Goal: Task Accomplishment & Management: Use online tool/utility

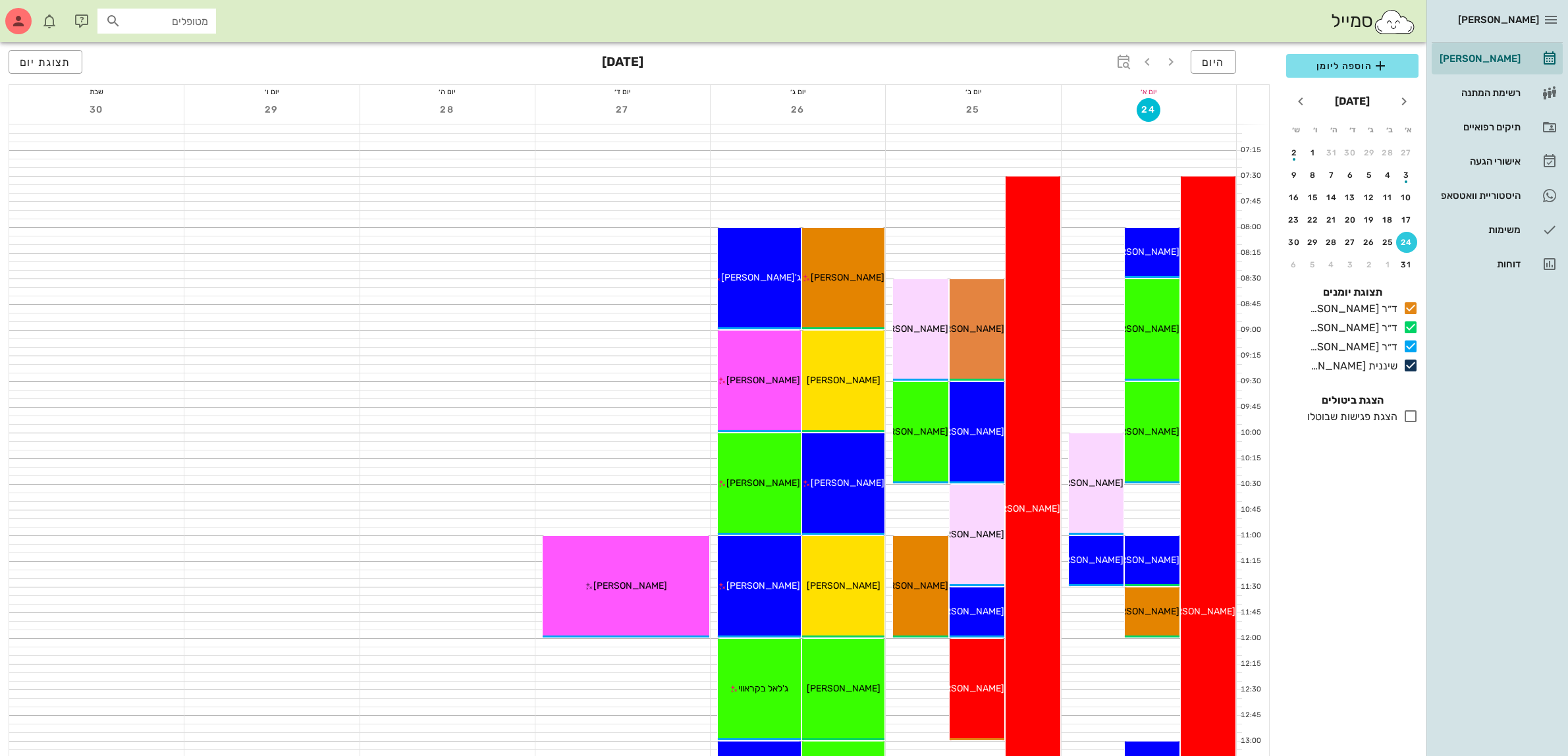
scroll to position [164, 0]
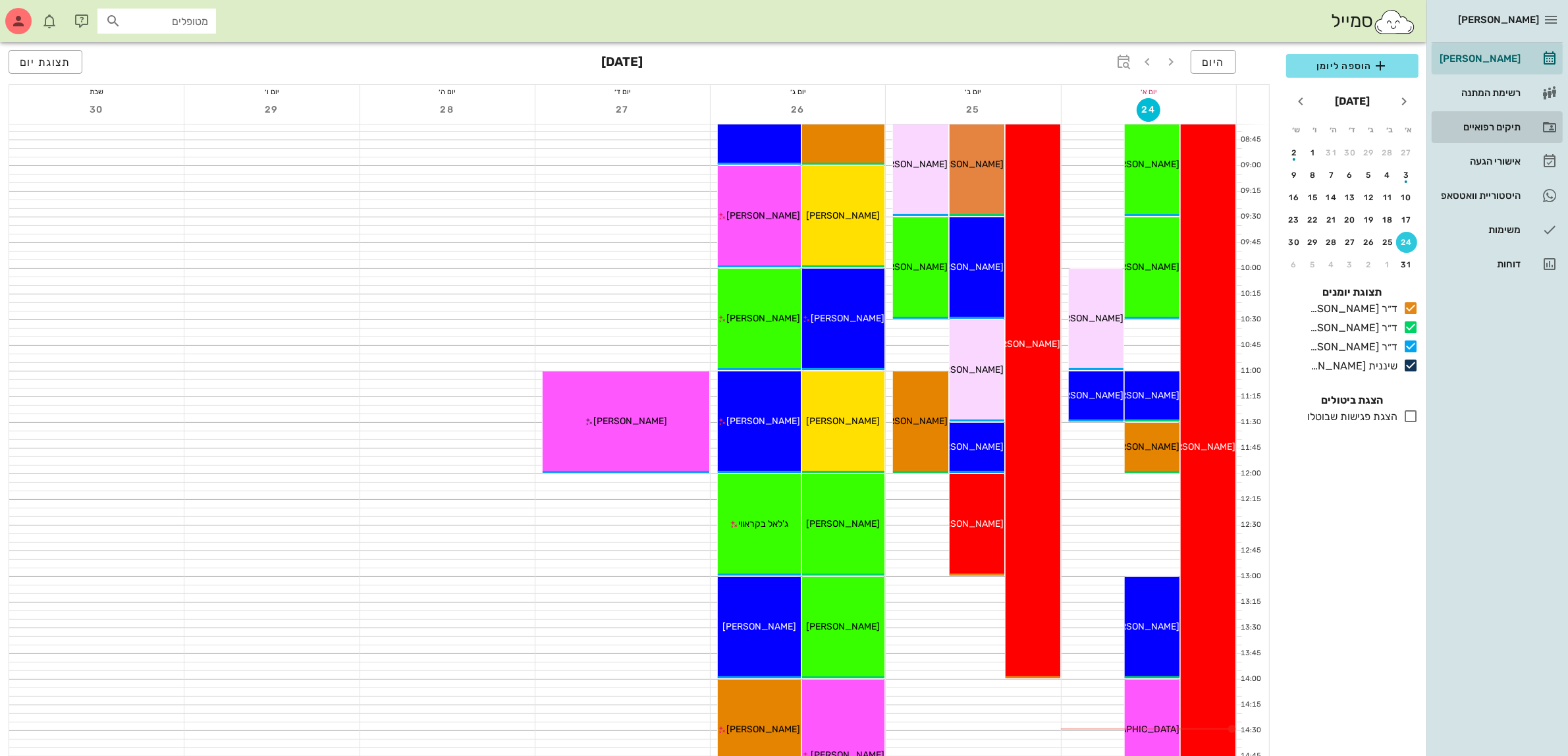
click at [1486, 124] on div "תיקים רפואיים" at bounding box center [1478, 126] width 84 height 11
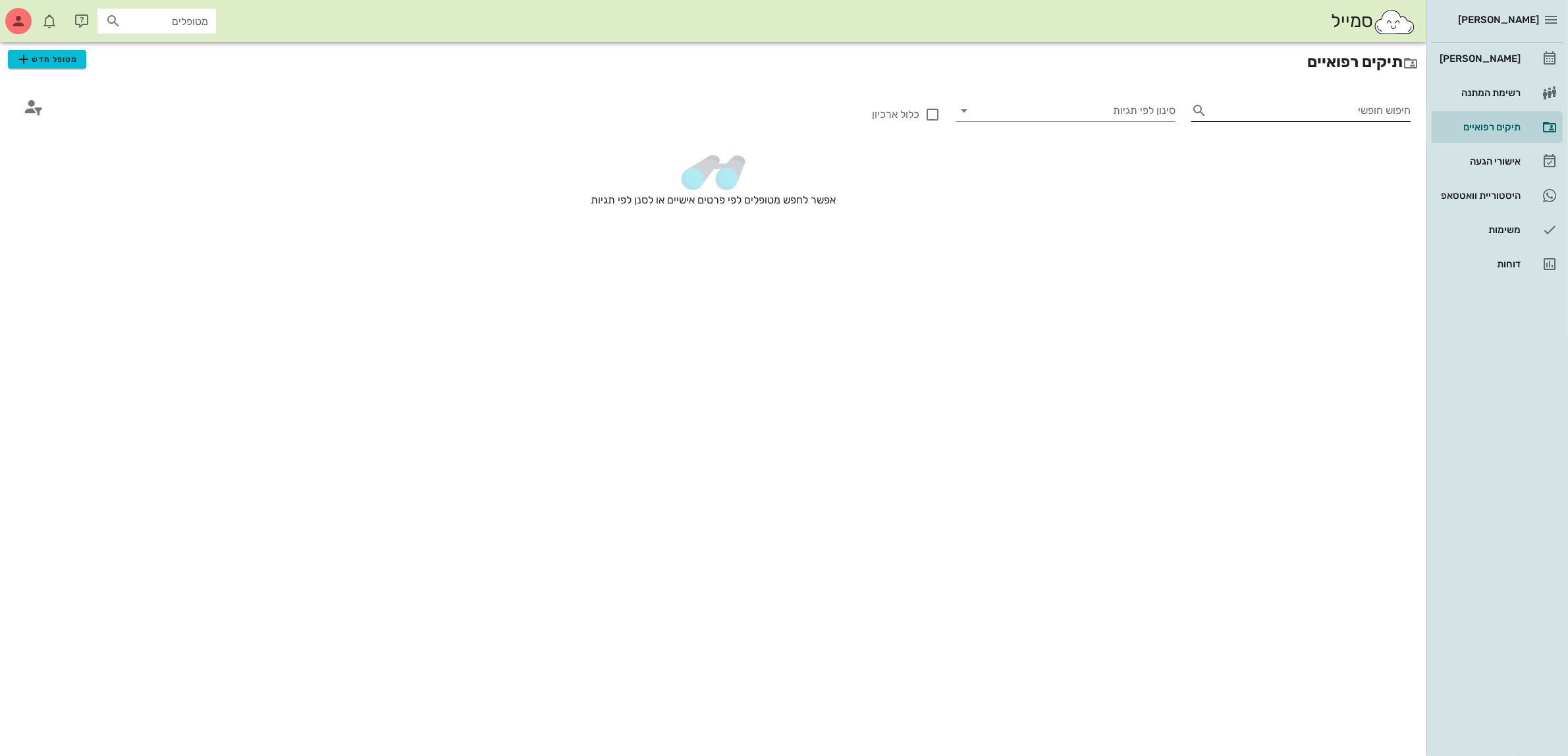
click at [1288, 111] on input "חיפוש חופשי" at bounding box center [1312, 111] width 199 height 21
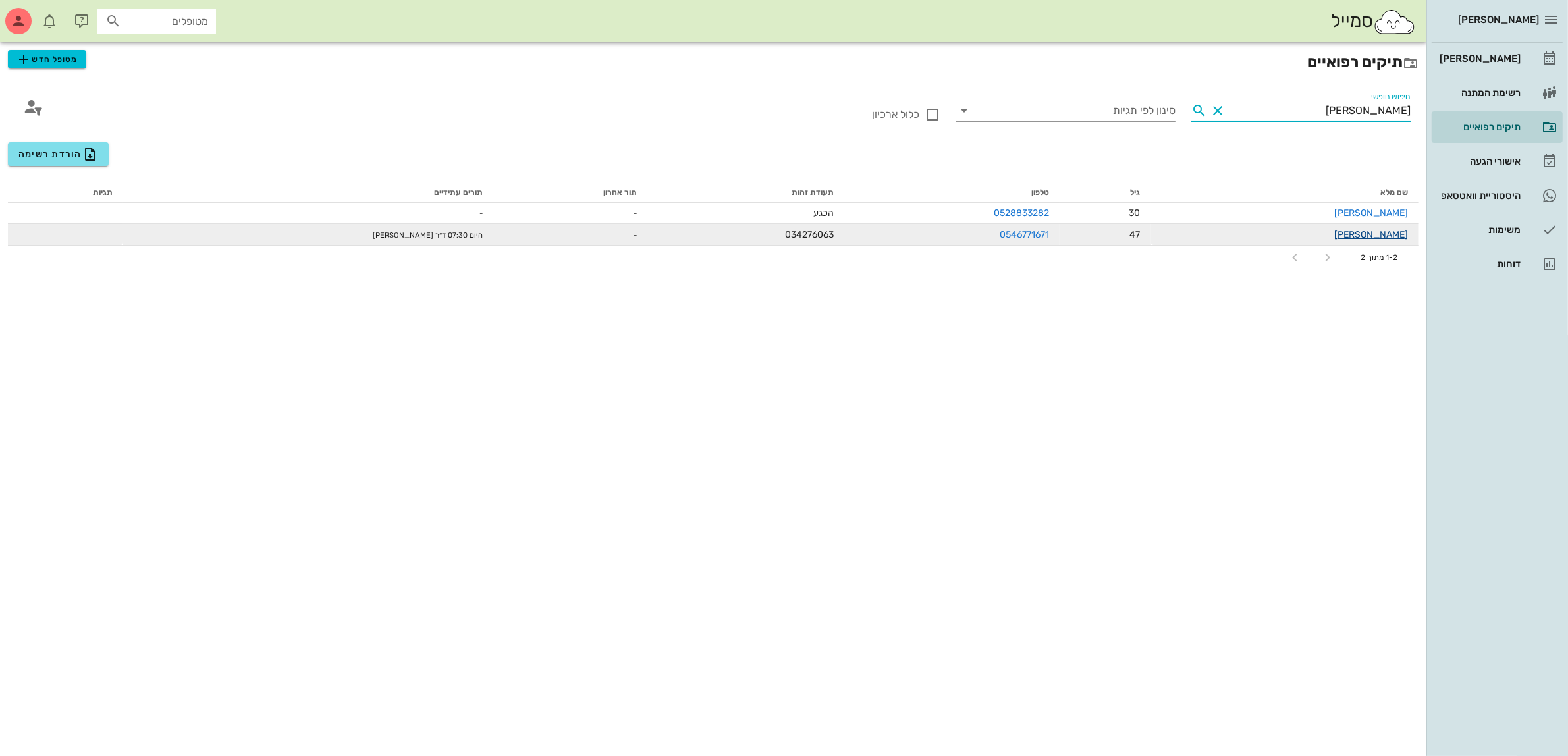
type input "[PERSON_NAME]"
click at [1374, 235] on link "[PERSON_NAME]" at bounding box center [1371, 234] width 74 height 12
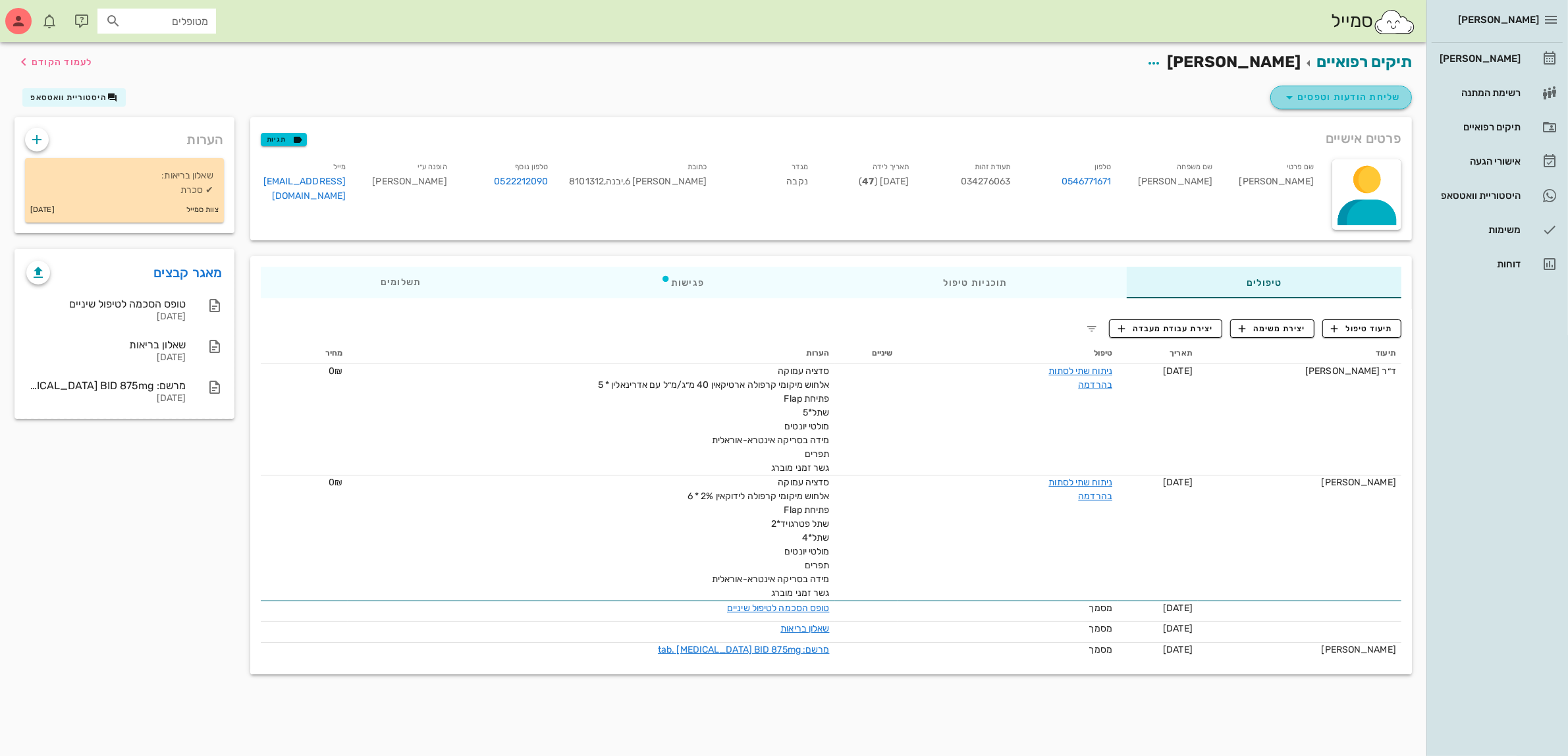
click at [1361, 93] on span "שליחת הודעות וטפסים" at bounding box center [1341, 97] width 119 height 16
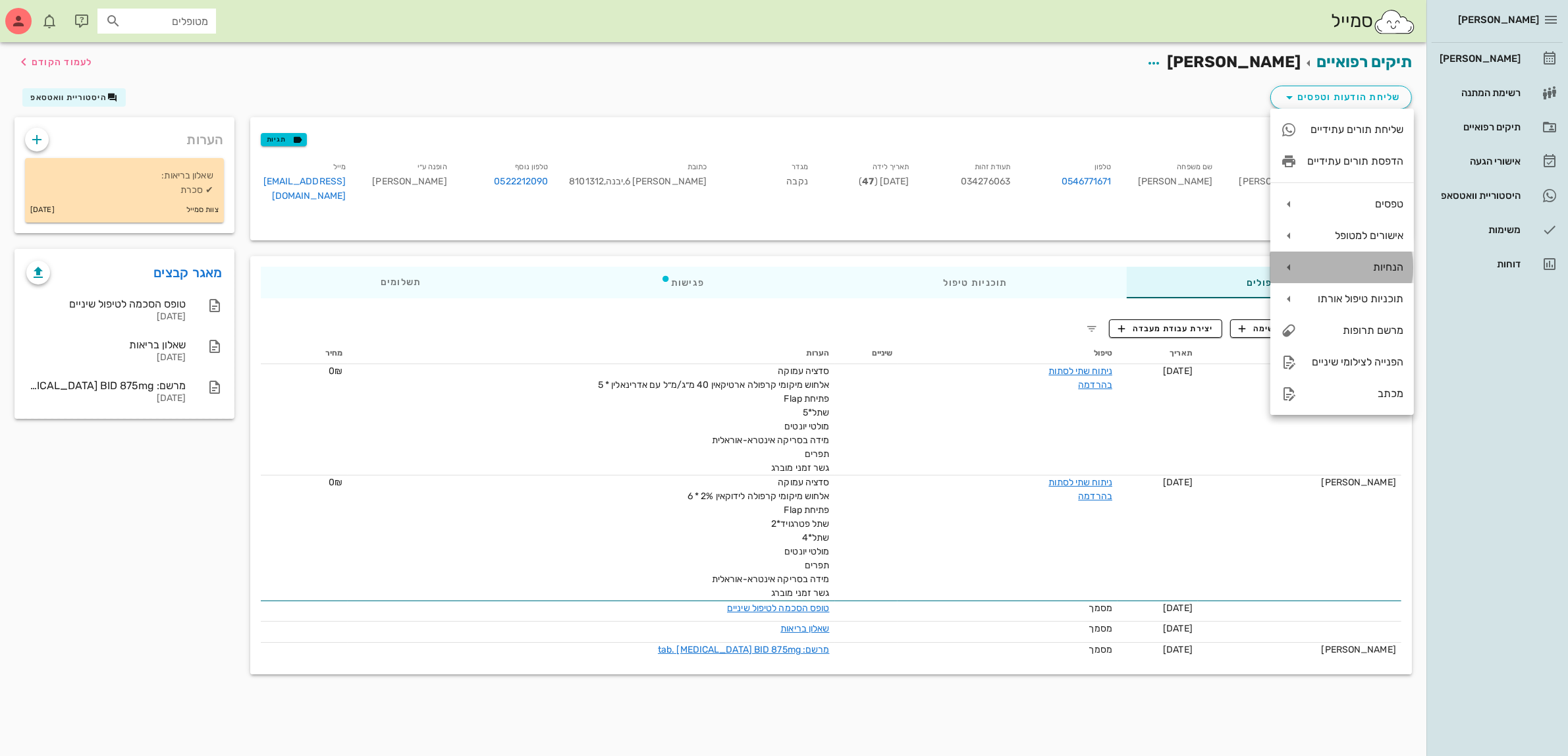
click at [1377, 267] on div "הנחיות" at bounding box center [1355, 267] width 96 height 13
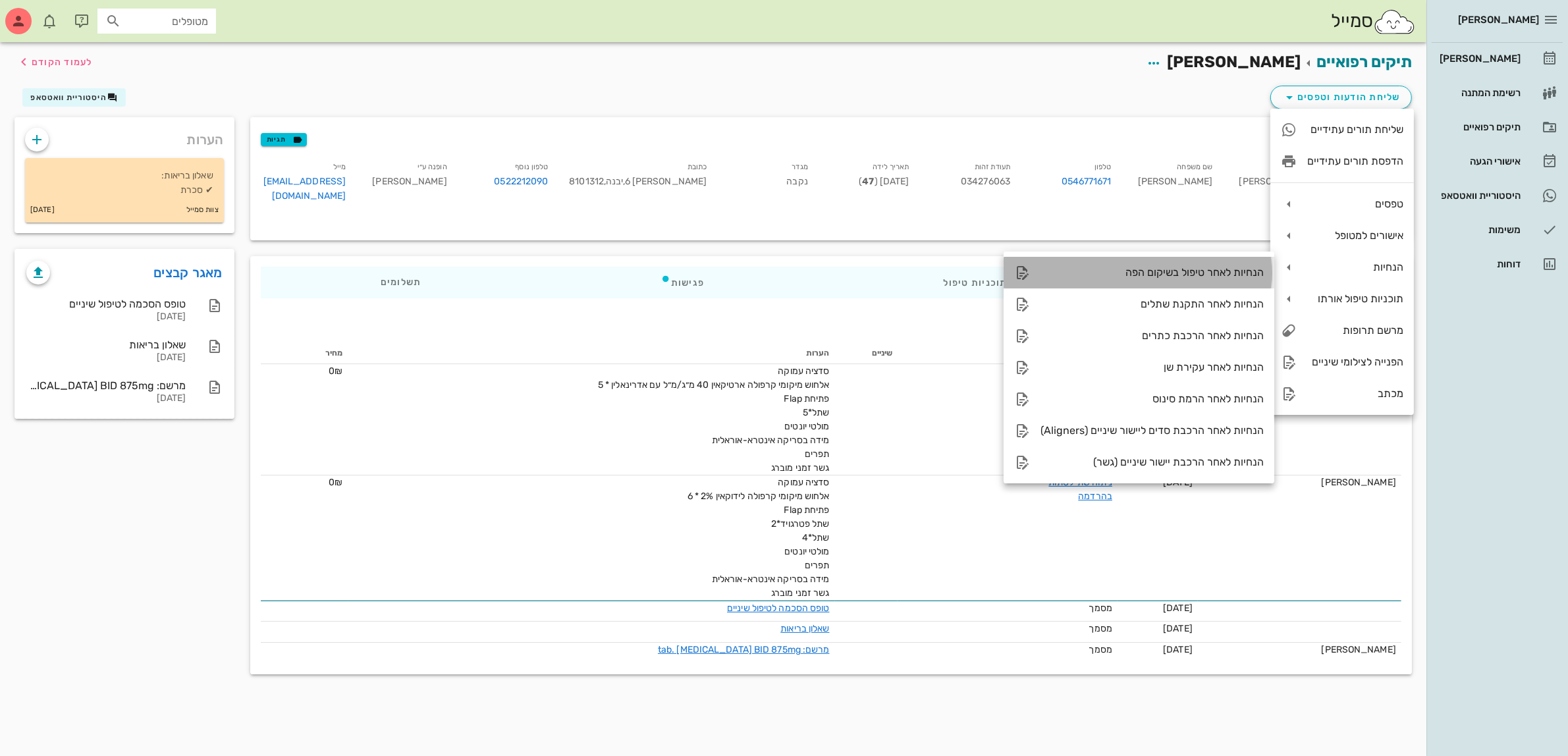
click at [1194, 269] on div "הנחיות לאחר טיפול בשיקום הפה" at bounding box center [1151, 271] width 223 height 13
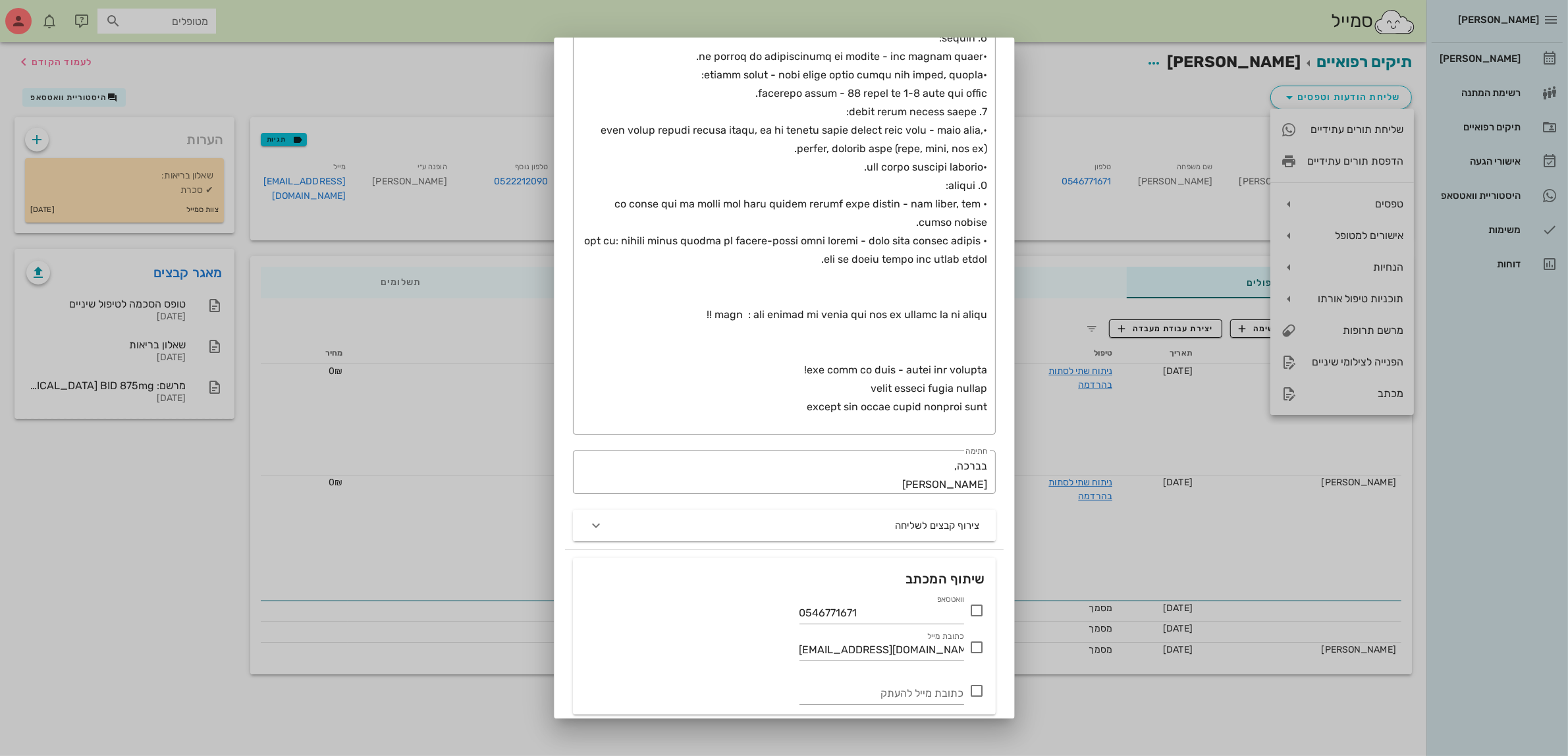
scroll to position [378, 0]
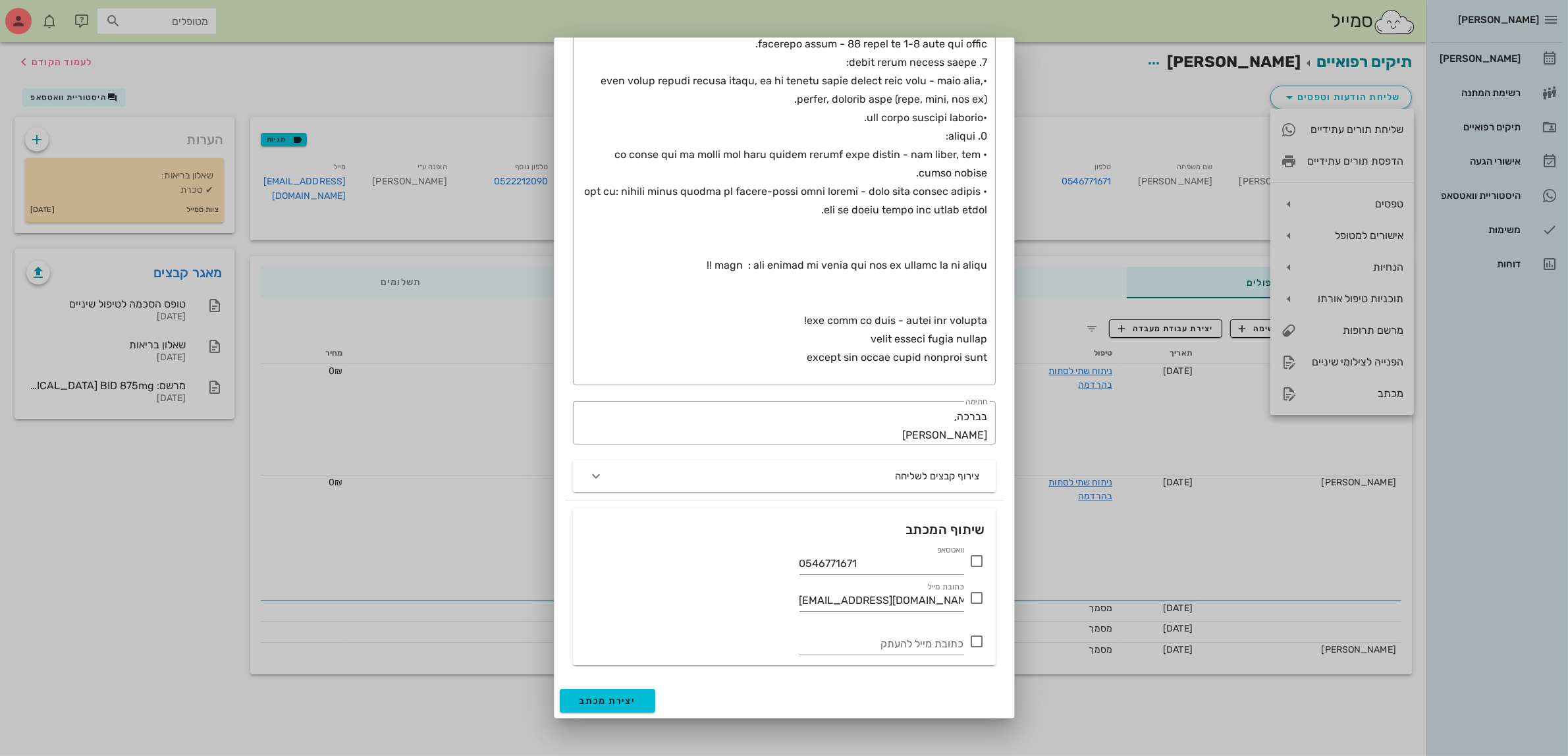
click at [976, 557] on icon at bounding box center [977, 560] width 16 height 16
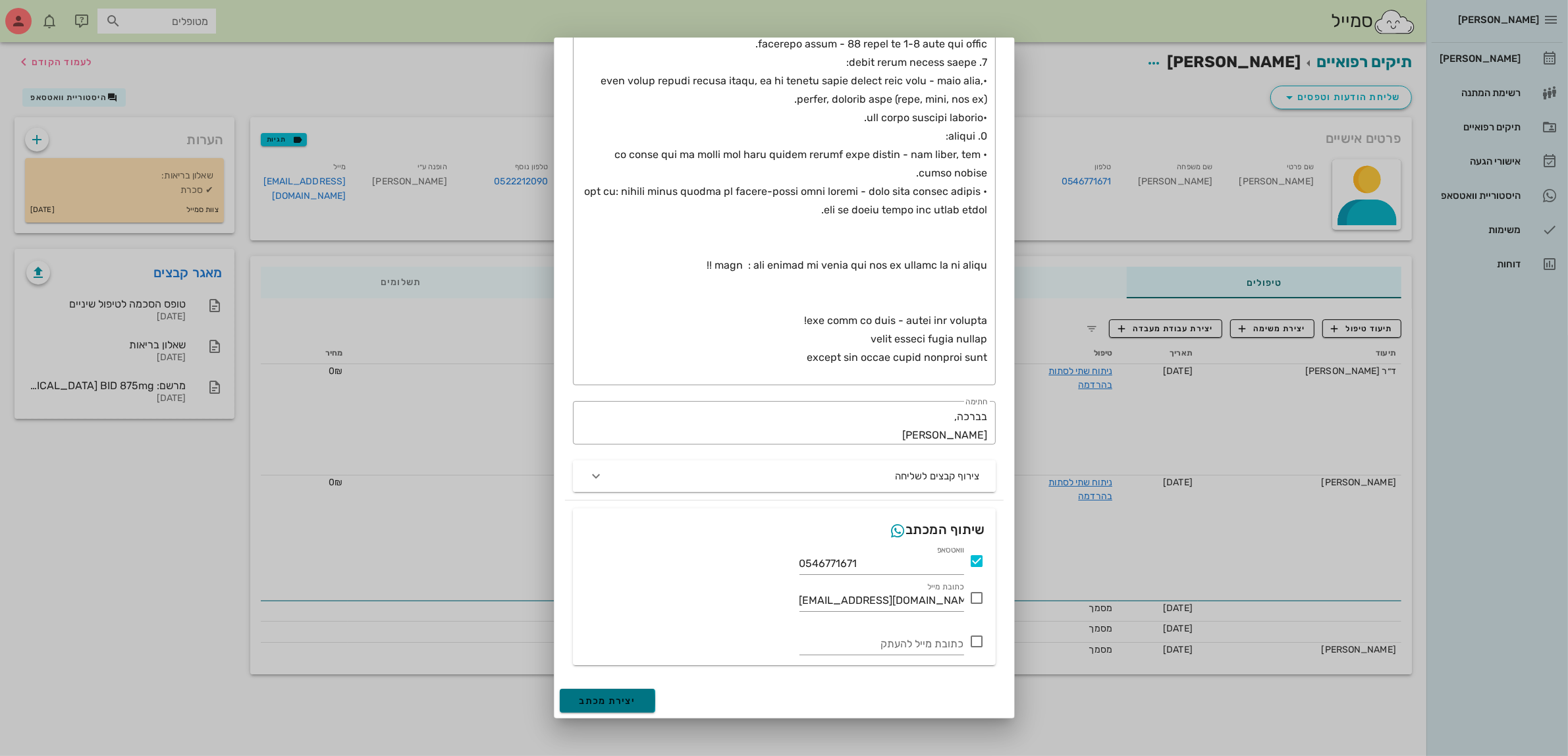
click at [637, 700] on span "יצירת מכתב" at bounding box center [607, 701] width 56 height 12
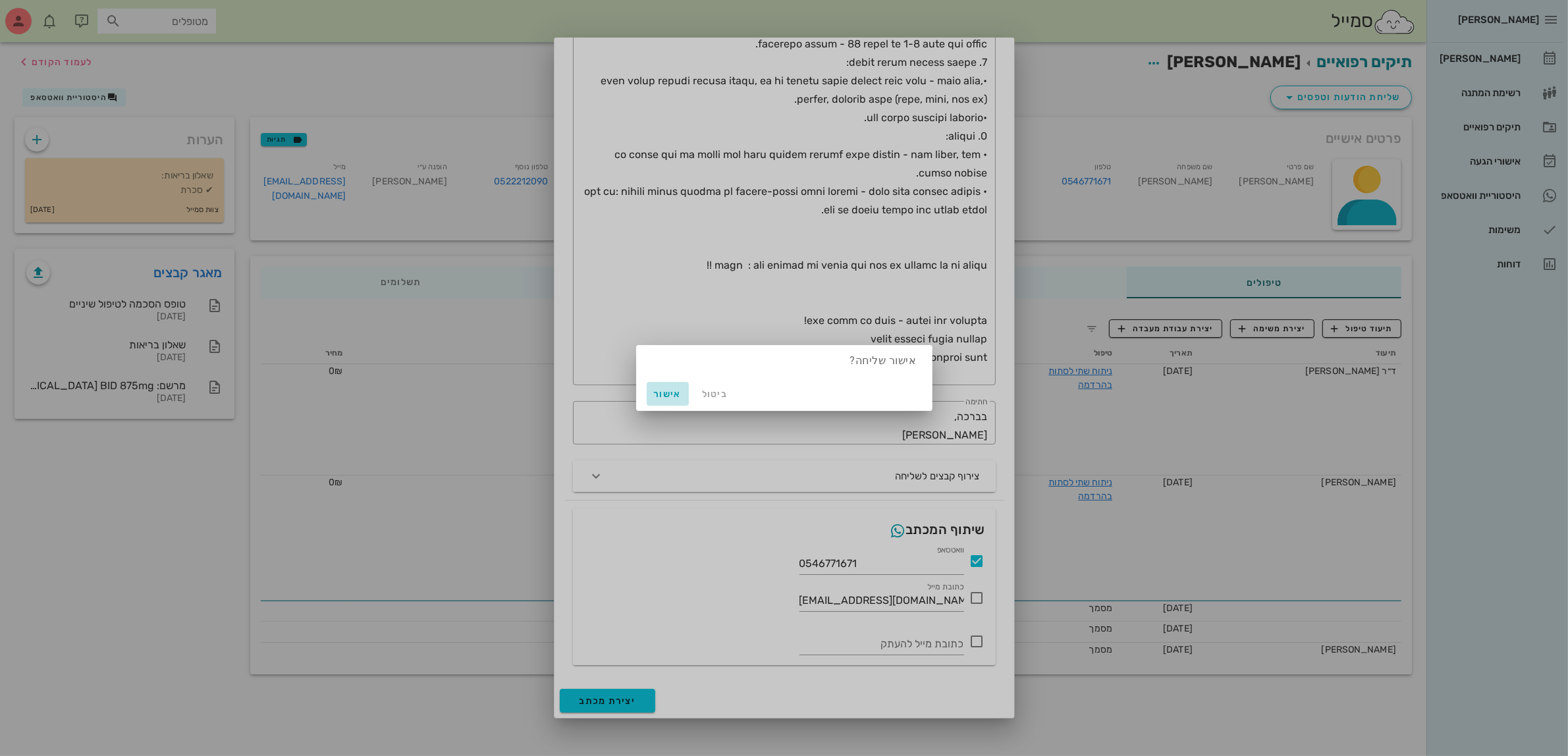
click at [669, 392] on span "אישור" at bounding box center [668, 394] width 31 height 12
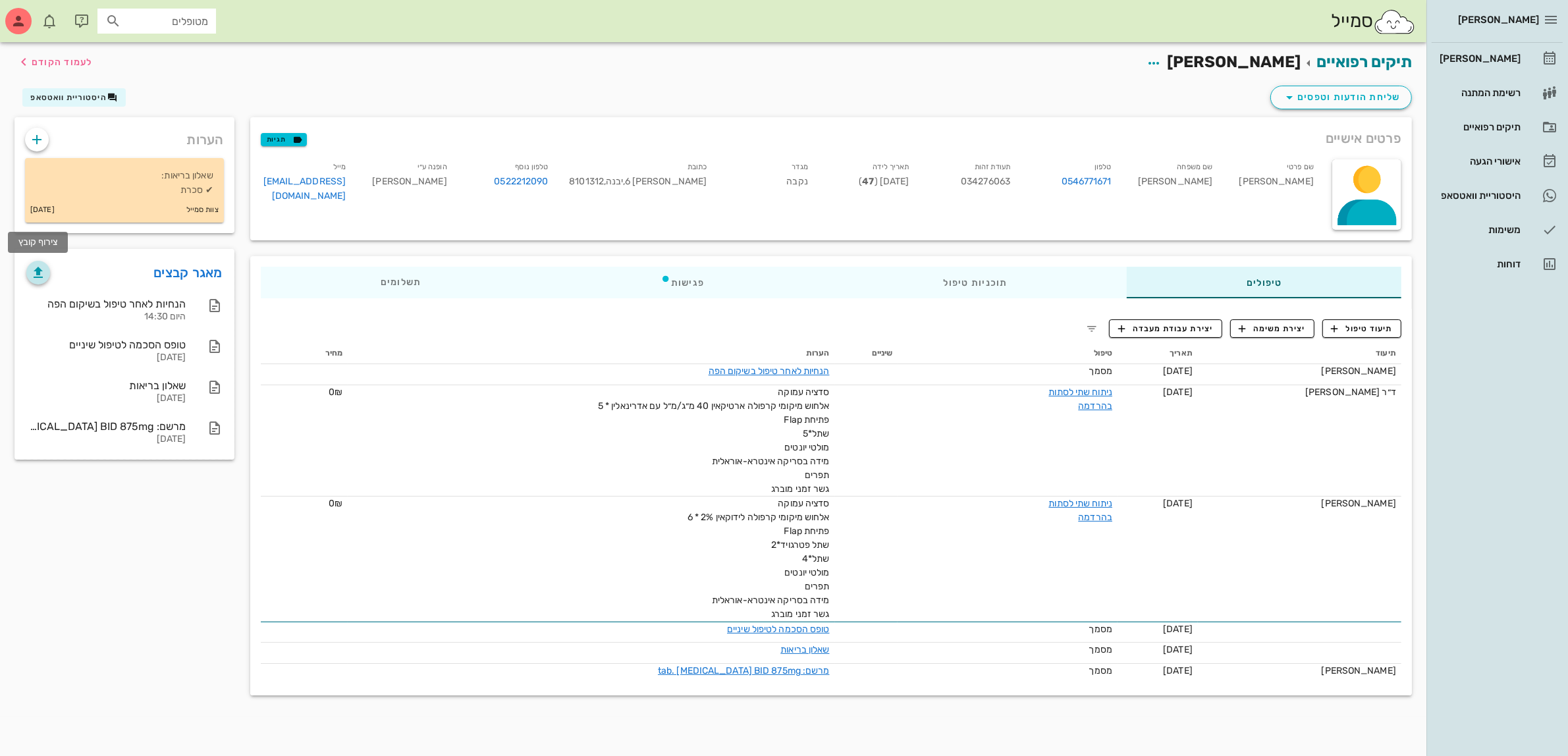
click at [42, 271] on icon "button" at bounding box center [38, 272] width 16 height 16
click at [980, 79] on div "תיקים רפואיים [PERSON_NAME] לעמוד הקודם" at bounding box center [713, 62] width 1413 height 41
click at [1506, 54] on div "[PERSON_NAME]" at bounding box center [1478, 58] width 84 height 11
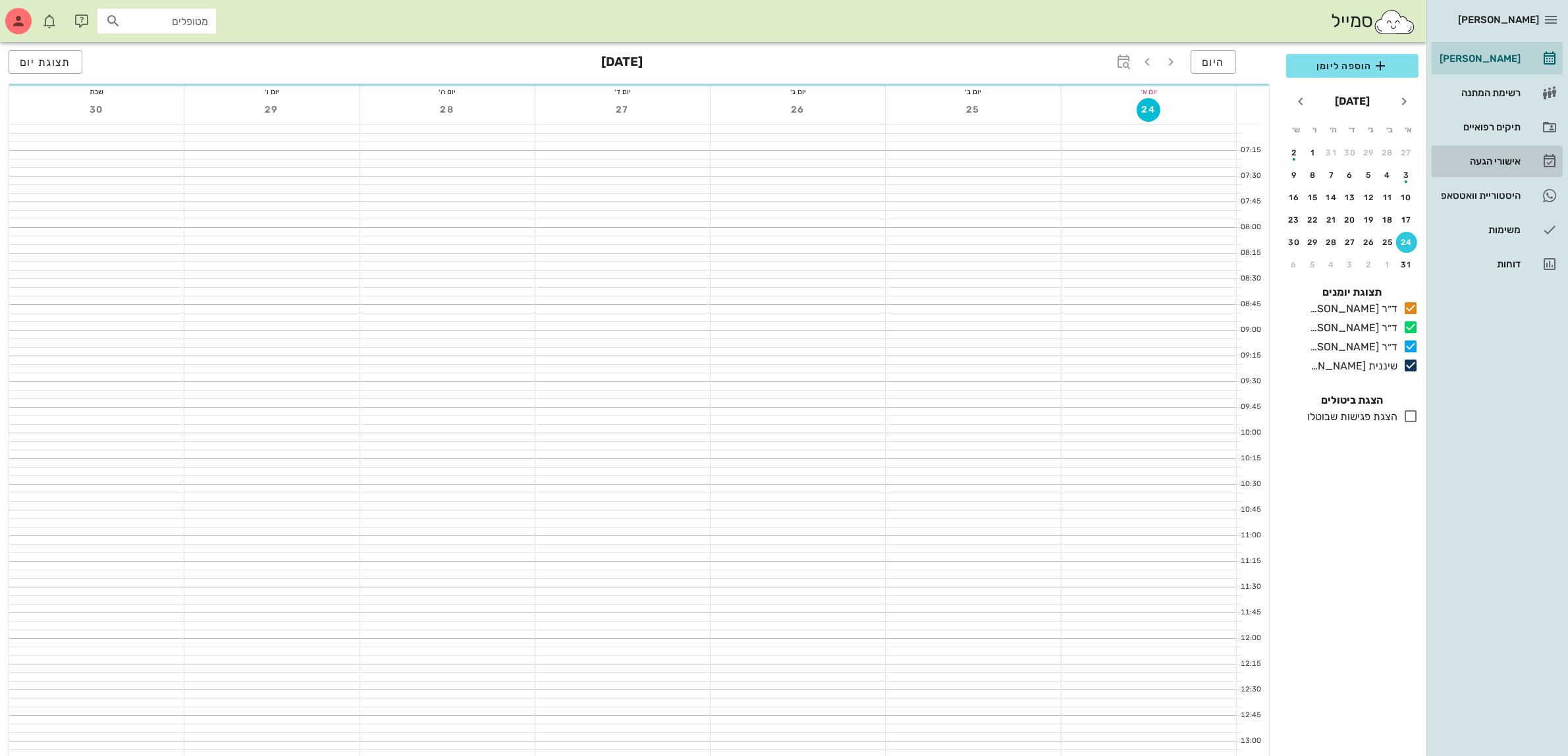
click at [1483, 163] on div "אישורי הגעה" at bounding box center [1478, 161] width 84 height 11
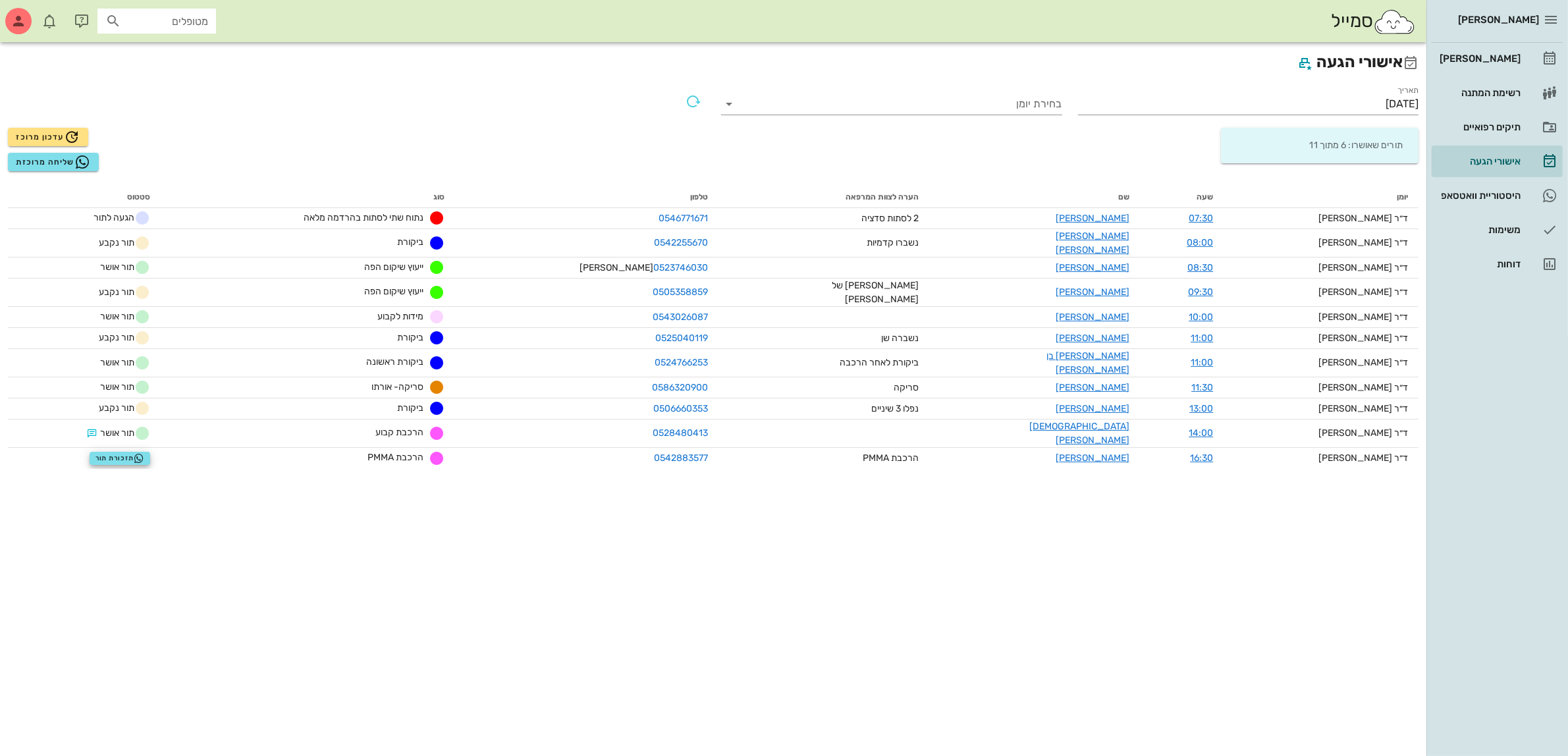
click at [600, 79] on div "תאריך [DATE] בחירת יומן תורים שאושרו: 6 מתוך 11 עדכון מרוכז שליחה מרוכזת" at bounding box center [712, 126] width 1426 height 104
